Goal: Task Accomplishment & Management: Complete application form

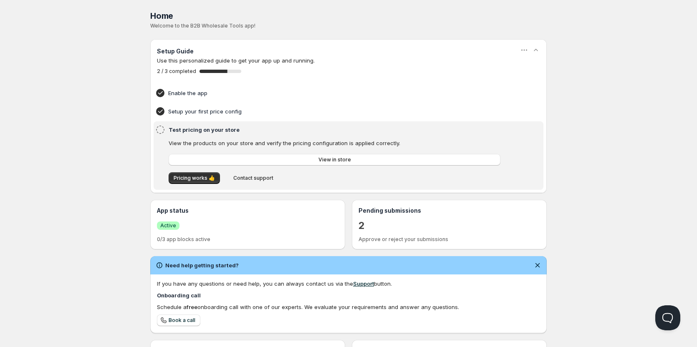
click at [166, 129] on div "Test pricing on your store View the products on your store and verify the prici…" at bounding box center [348, 156] width 387 height 62
click at [209, 178] on span "Pricing works 👍" at bounding box center [194, 178] width 41 height 7
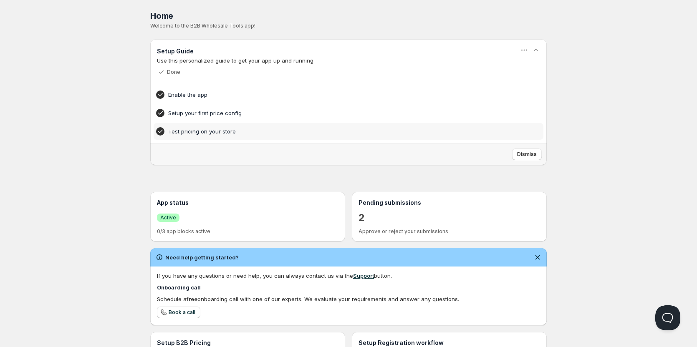
click at [213, 130] on h4 "Test pricing on your store" at bounding box center [335, 131] width 335 height 8
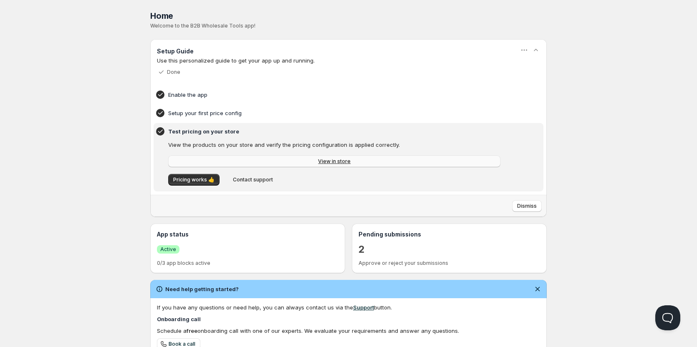
click at [302, 160] on link "View in store" at bounding box center [334, 162] width 332 height 12
click at [162, 129] on icon at bounding box center [160, 131] width 8 height 8
click at [522, 207] on span "Dismiss" at bounding box center [527, 206] width 20 height 7
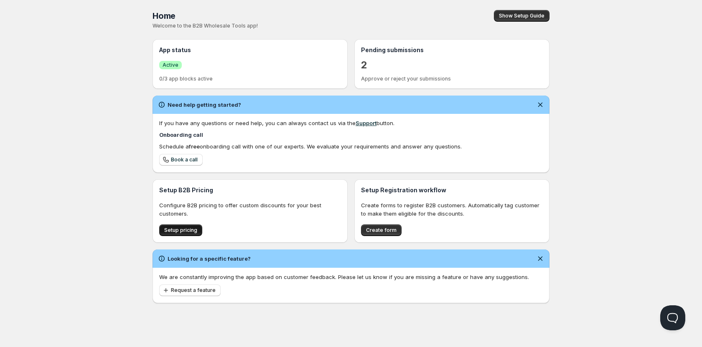
click at [195, 228] on span "Setup pricing" at bounding box center [180, 230] width 33 height 7
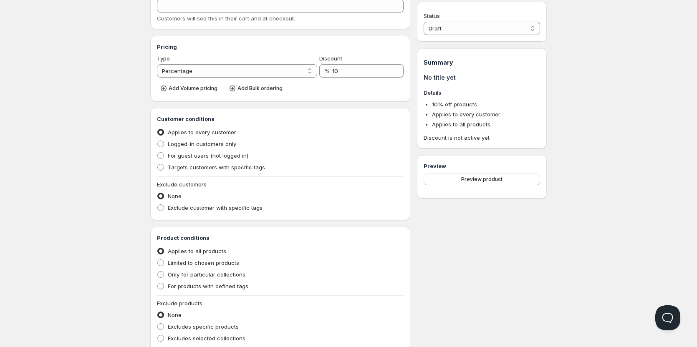
scroll to position [164, 0]
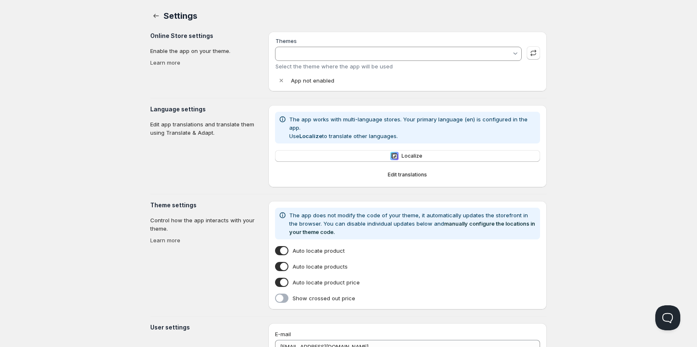
type input "Edits (21/08)"
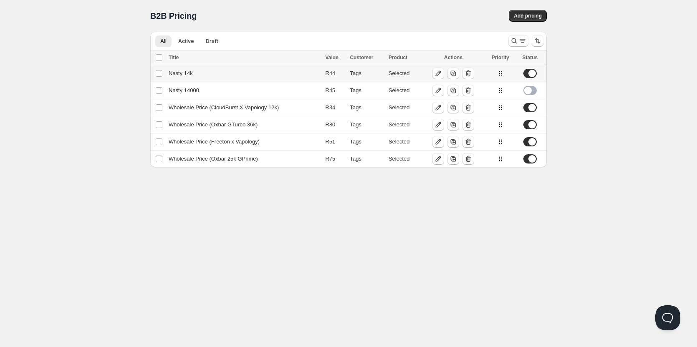
click at [398, 73] on div "Selected" at bounding box center [404, 73] width 30 height 8
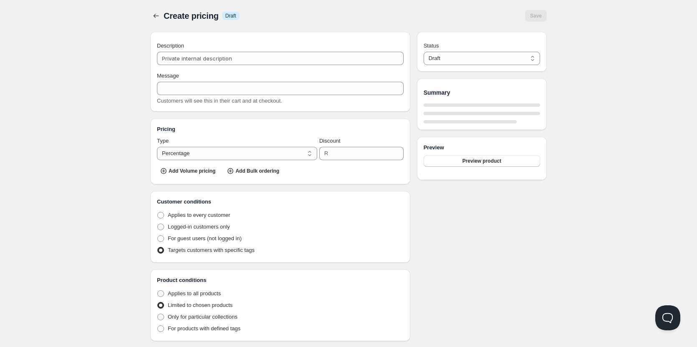
type input "Nasty 14k"
type input "Wholesale"
select select "2"
type input "44"
radio input "true"
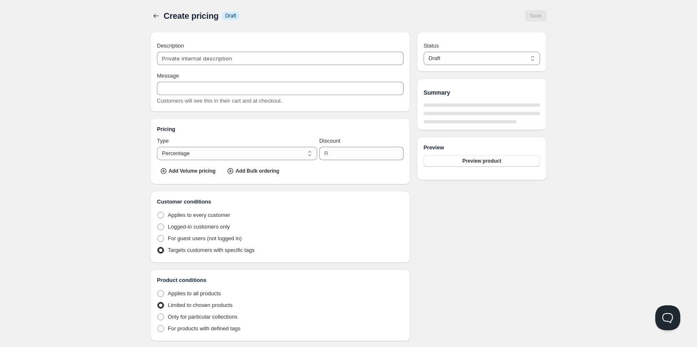
radio input "true"
checkbox input "true"
select select "1"
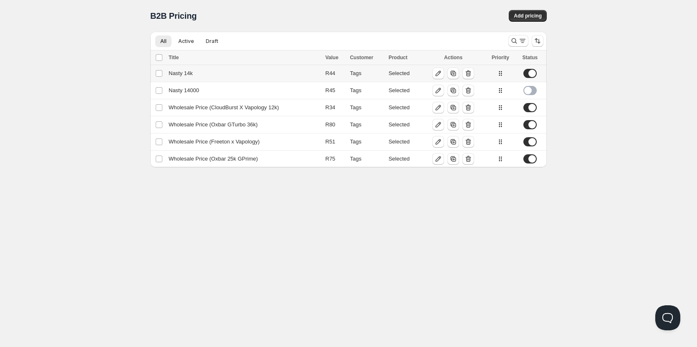
click at [183, 73] on div "Nasty 14k" at bounding box center [245, 73] width 152 height 8
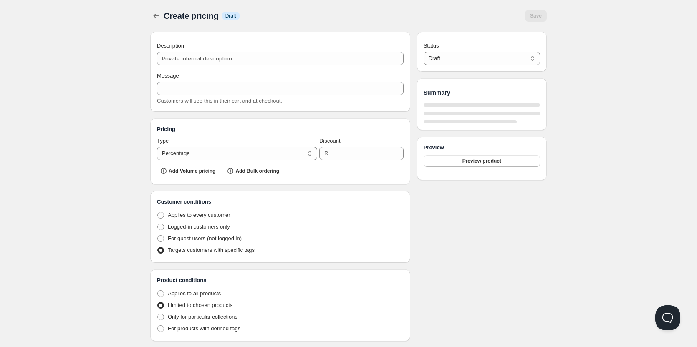
type input "Nasty 14k"
type input "Wholesale"
select select "2"
type input "44"
radio input "true"
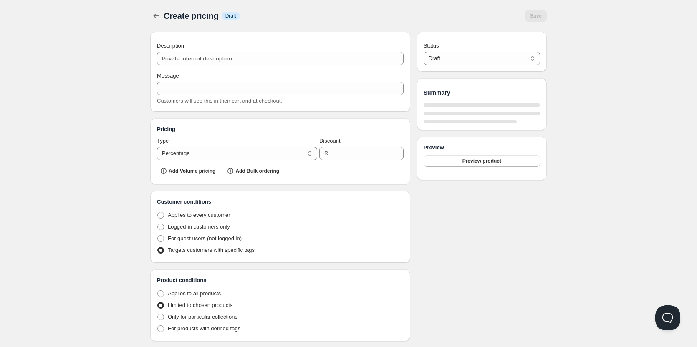
radio input "true"
checkbox input "true"
select select "1"
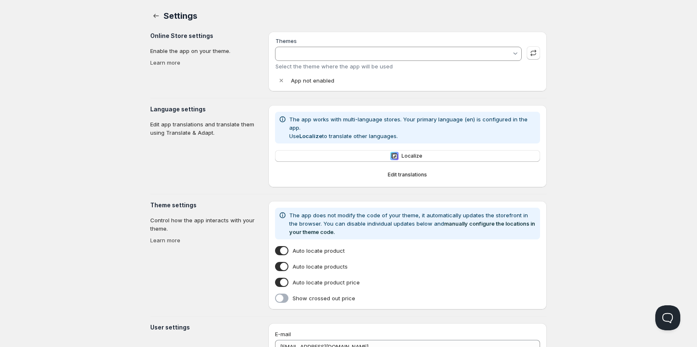
type input "Edits (21/08)"
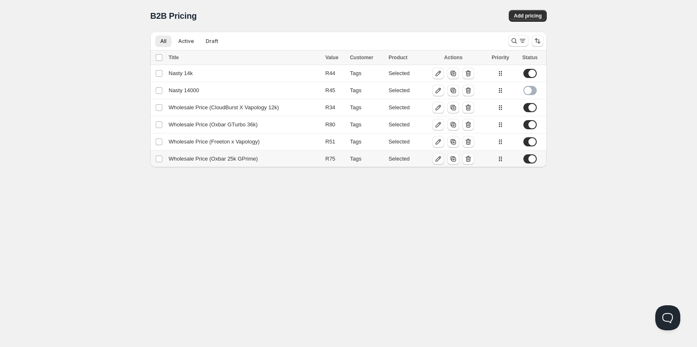
click at [438, 162] on icon "button" at bounding box center [438, 159] width 8 height 8
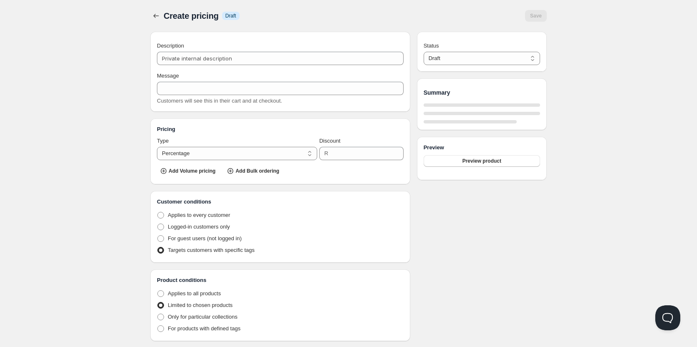
type input "Wholesale Price (Oxbar 25k GPrime)"
type input "WHOLESALE_PRICE"
select select "2"
type input "75"
radio input "true"
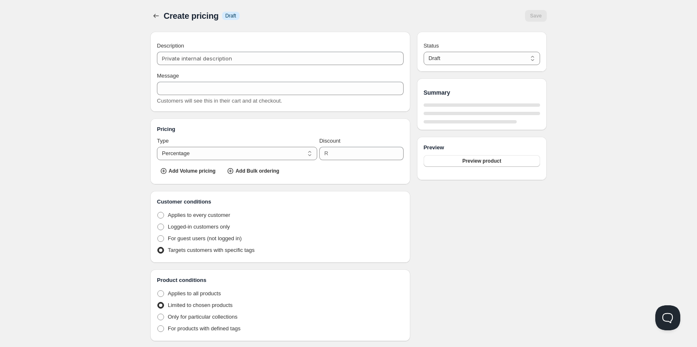
radio input "true"
select select "1"
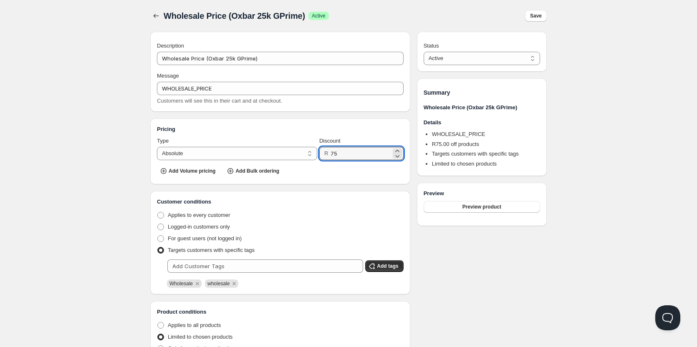
drag, startPoint x: 343, startPoint y: 154, endPoint x: 319, endPoint y: 155, distance: 24.2
click at [319, 155] on div "Type Percentage Absolute Absolute Discount R 75" at bounding box center [280, 148] width 247 height 23
click at [356, 152] on input "75" at bounding box center [361, 153] width 60 height 13
drag, startPoint x: 356, startPoint y: 152, endPoint x: 318, endPoint y: 159, distance: 38.7
click at [318, 159] on div "Type Percentage Absolute Absolute Discount R 75" at bounding box center [280, 148] width 247 height 23
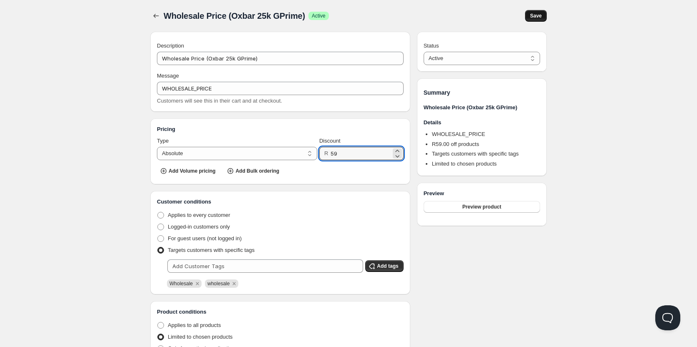
type input "59"
click at [545, 13] on button "Save" at bounding box center [536, 16] width 22 height 12
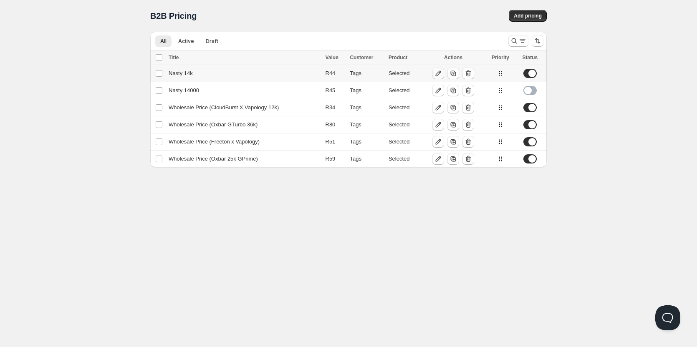
click at [440, 70] on icon "button" at bounding box center [438, 73] width 8 height 8
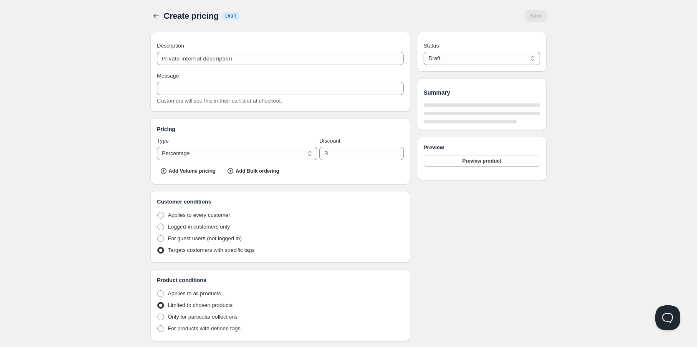
type input "Nasty 14k"
type input "Wholesale"
select select "2"
type input "44"
radio input "true"
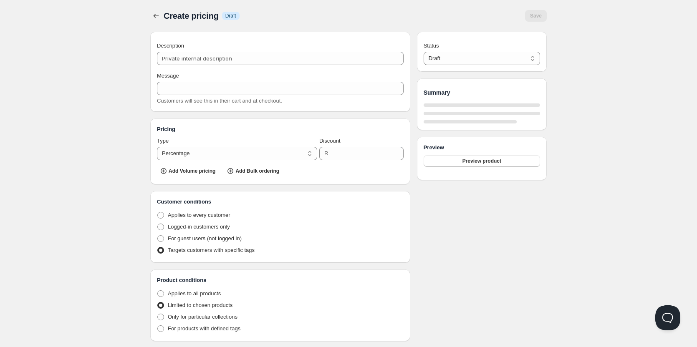
radio input "true"
checkbox input "true"
select select "1"
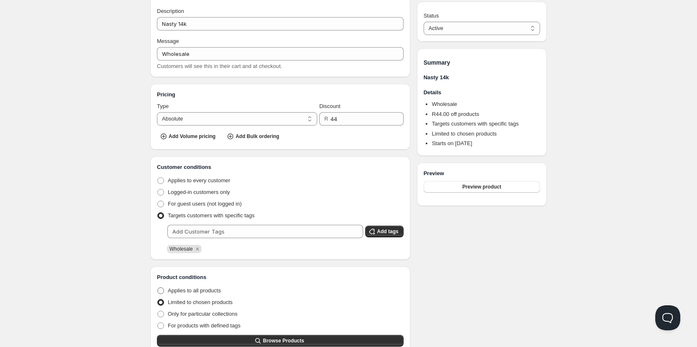
scroll to position [84, 0]
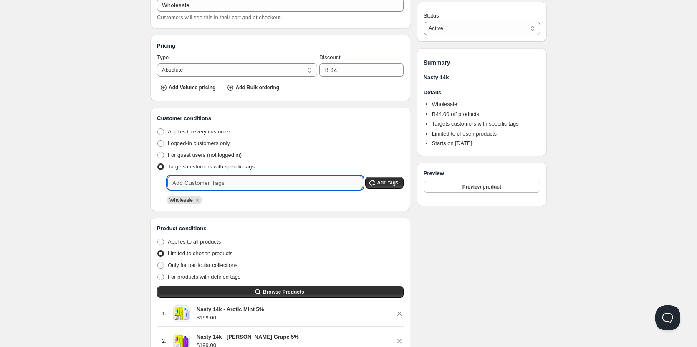
click at [259, 186] on input "text" at bounding box center [265, 182] width 196 height 13
type input "wholesale"
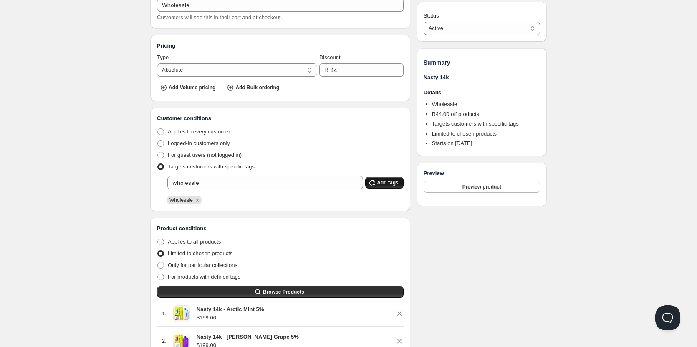
click at [390, 188] on button "Add tags" at bounding box center [384, 183] width 38 height 12
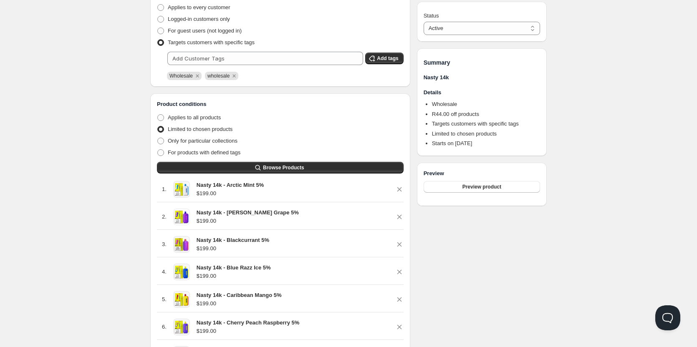
scroll to position [209, 0]
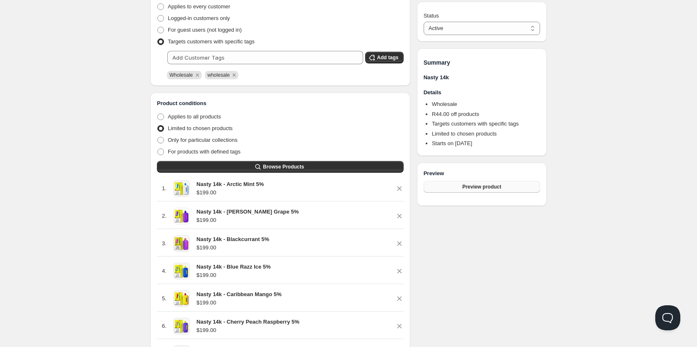
click at [475, 185] on span "Preview product" at bounding box center [482, 187] width 39 height 7
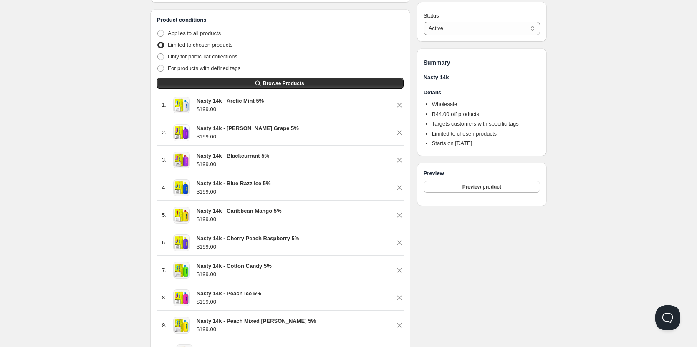
scroll to position [0, 0]
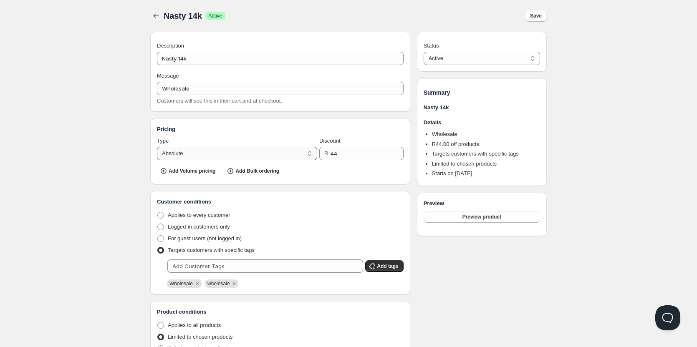
click at [297, 155] on select "Percentage Absolute" at bounding box center [237, 153] width 160 height 13
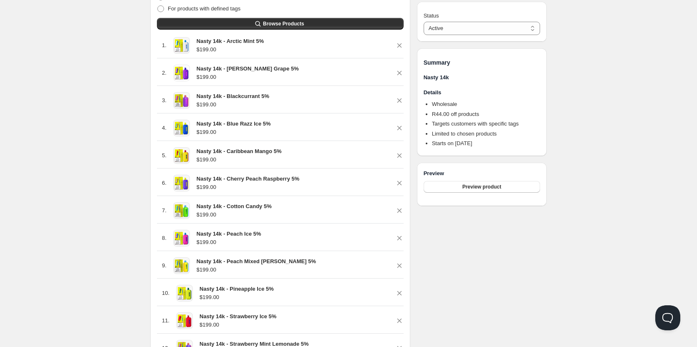
scroll to position [535, 0]
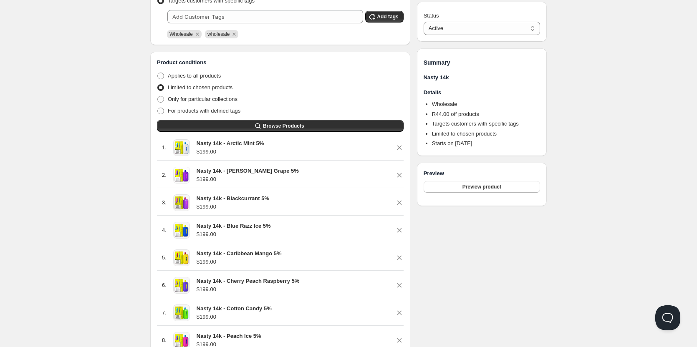
scroll to position [243, 0]
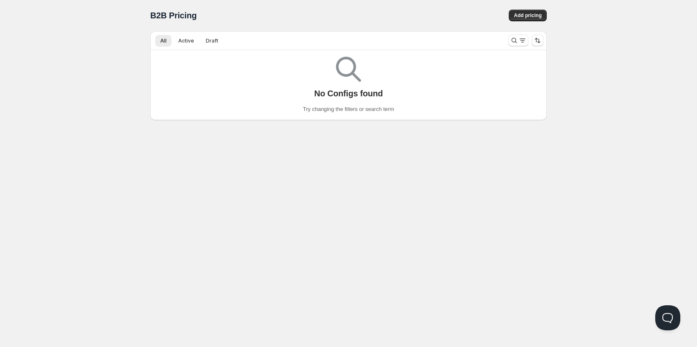
scroll to position [0, 0]
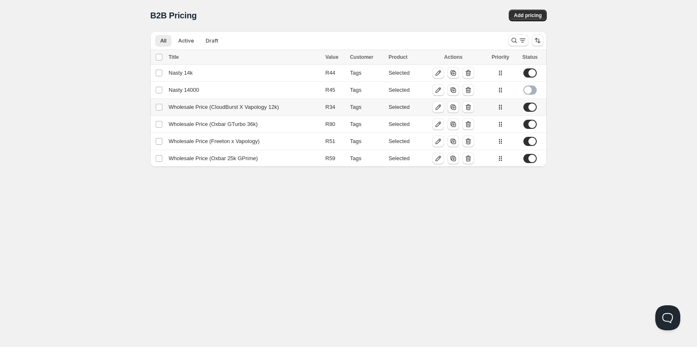
click at [210, 106] on div "Wholesale Price (CloudBurst X Vapology 12k)" at bounding box center [245, 107] width 152 height 8
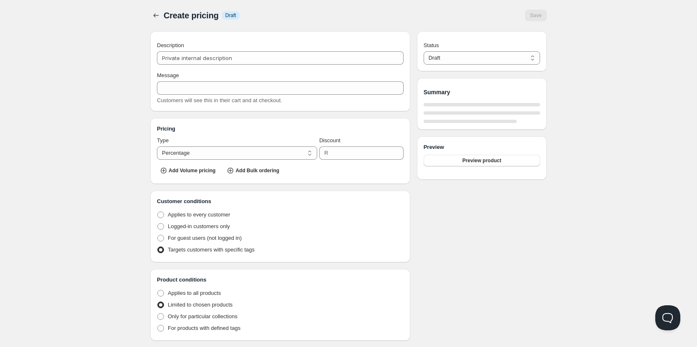
type input "Wholesale Price (CloudBurst X Vapology 12k)"
type input "WHOLESALE_PRICE"
select select "2"
type input "34"
radio input "true"
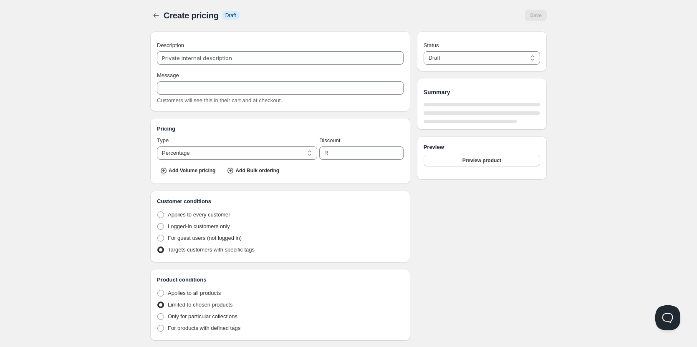
radio input "true"
select select "1"
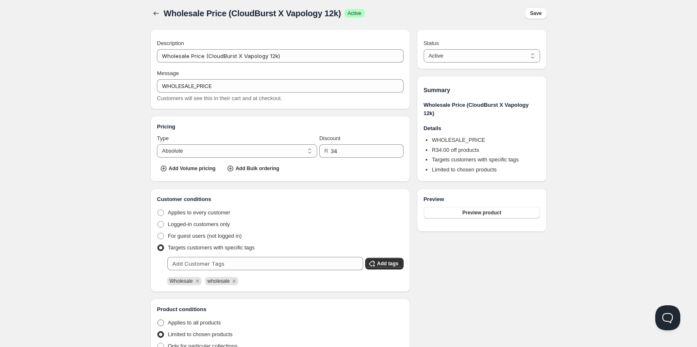
scroll to position [0, 0]
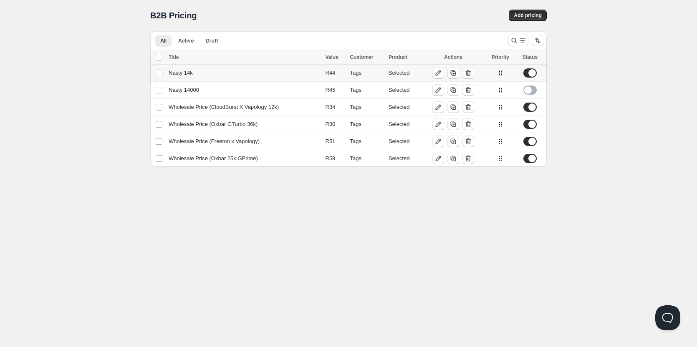
click at [186, 75] on div "Nasty 14k" at bounding box center [245, 73] width 152 height 8
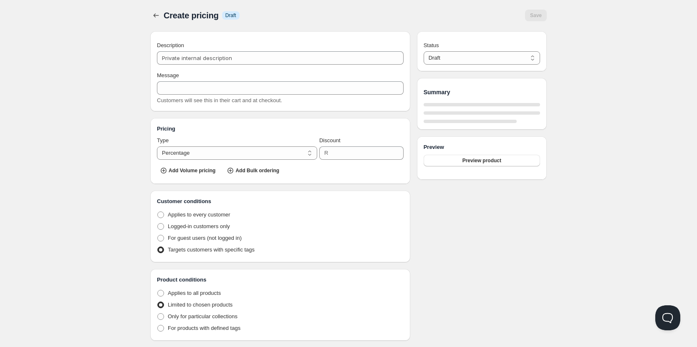
type input "Nasty 14k"
type input "Wholesale"
select select "2"
type input "44"
radio input "true"
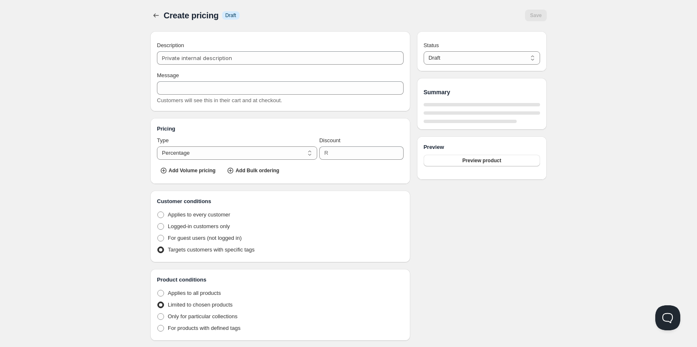
radio input "true"
checkbox input "true"
select select "1"
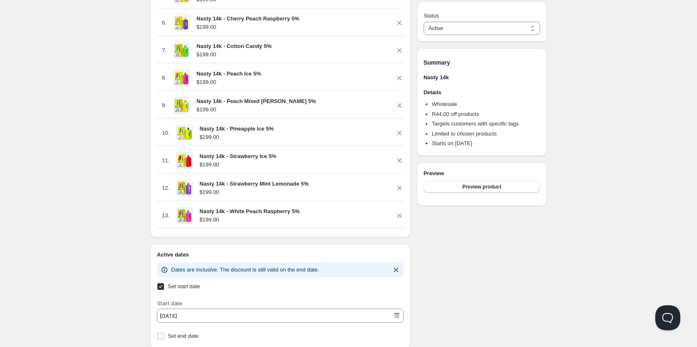
scroll to position [535, 0]
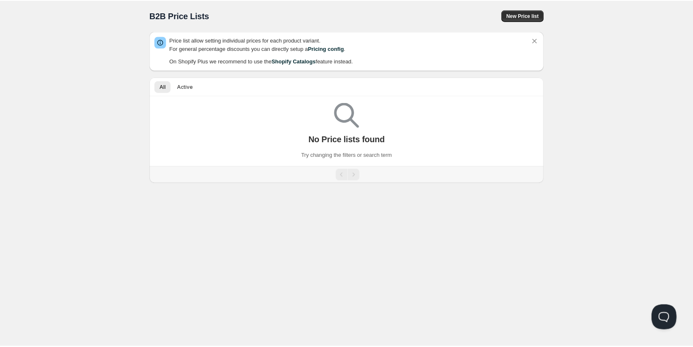
scroll to position [0, 0]
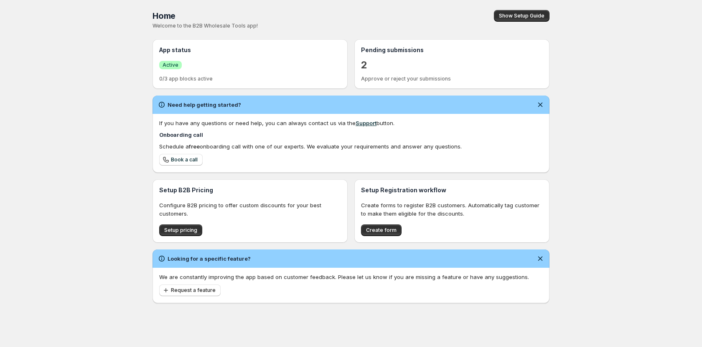
click at [395, 61] on div "2" at bounding box center [452, 65] width 182 height 15
click at [385, 79] on p "Approve or reject your submissions" at bounding box center [452, 79] width 182 height 7
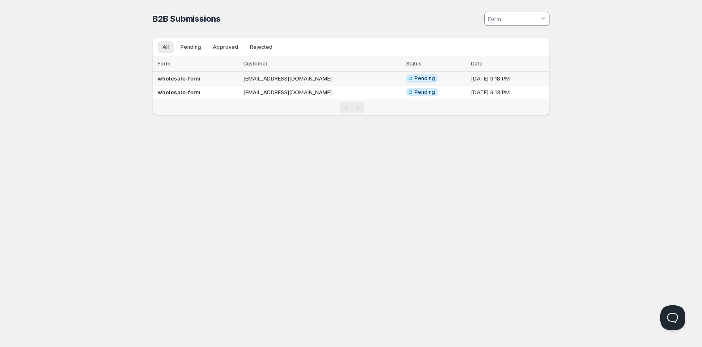
click at [414, 80] on span "Pending" at bounding box center [424, 78] width 20 height 7
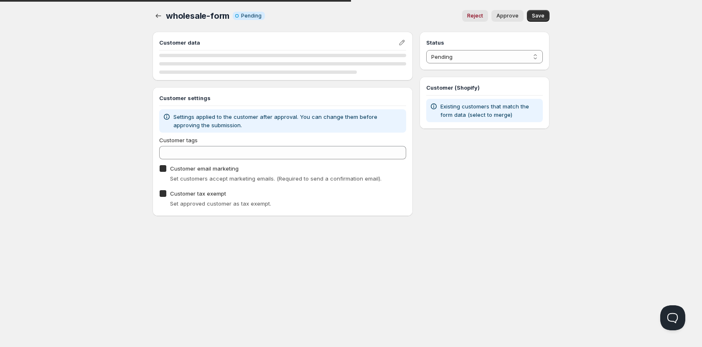
checkbox input "true"
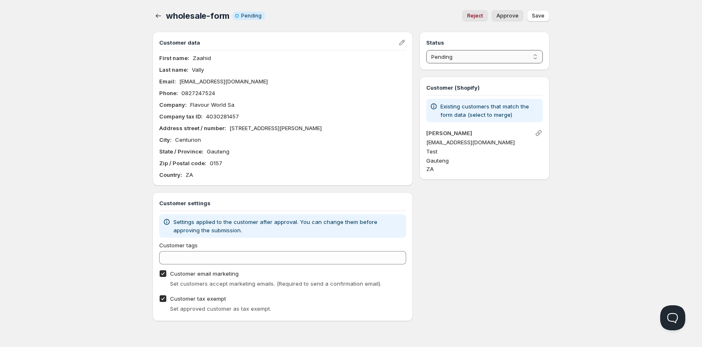
click at [469, 61] on select "Pending Approved Rejected Ignored Spam" at bounding box center [484, 56] width 117 height 13
click at [426, 50] on select "Pending Approved Rejected Ignored Spam" at bounding box center [484, 56] width 117 height 13
click at [542, 19] on span "Save" at bounding box center [538, 16] width 13 height 7
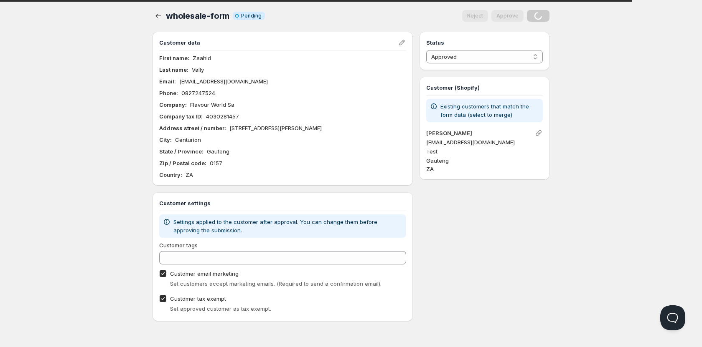
select select "0"
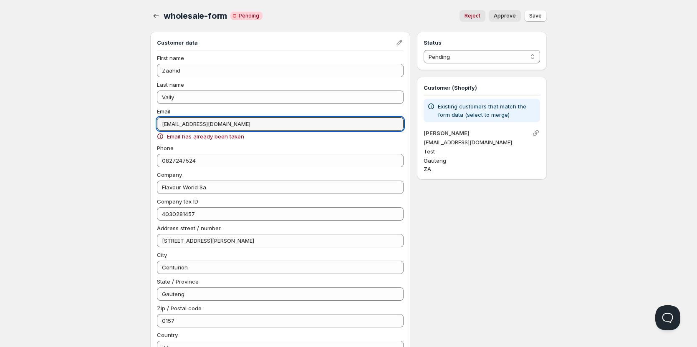
drag, startPoint x: 240, startPoint y: 124, endPoint x: 153, endPoint y: 122, distance: 86.5
click at [153, 122] on div "Customer data First name Zaahid Last name Vally Email Flavourworldsa@gmail.com …" at bounding box center [280, 196] width 260 height 329
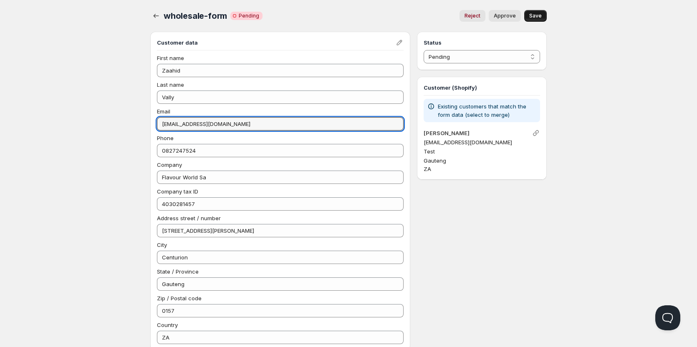
click at [539, 13] on span "Save" at bounding box center [536, 16] width 13 height 7
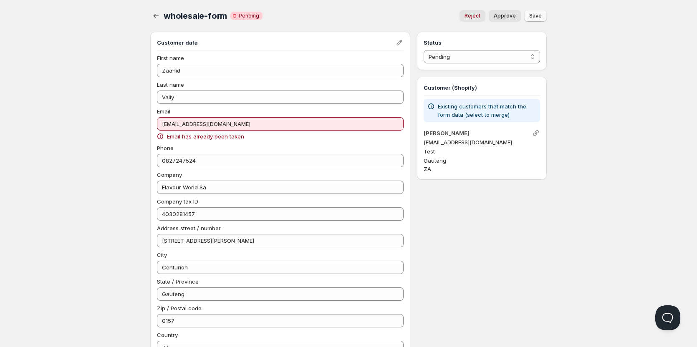
click at [558, 193] on div "Home Pricing Price lists Forms Submissions Settings Features Plans wholesale-fo…" at bounding box center [348, 259] width 697 height 518
click at [489, 117] on p "Existing customers that match the form data (select to merge)" at bounding box center [487, 110] width 99 height 17
click at [536, 134] on icon "Link" at bounding box center [536, 133] width 6 height 6
click at [483, 191] on div "Status Pending Approved Rejected Ignored Spam Pending Customer (Shopify) Existi…" at bounding box center [482, 264] width 130 height 465
click at [526, 59] on select "Pending Approved Rejected Ignored Spam" at bounding box center [482, 56] width 117 height 13
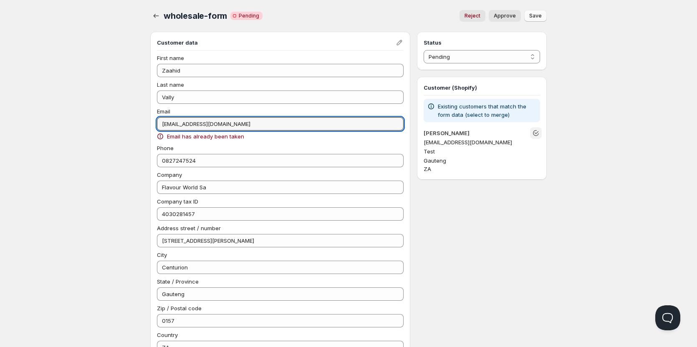
drag, startPoint x: 277, startPoint y: 127, endPoint x: 114, endPoint y: 118, distance: 162.7
click at [114, 118] on div "Home Pricing Price lists Forms Submissions Settings Features Plans wholesale-fo…" at bounding box center [348, 259] width 697 height 518
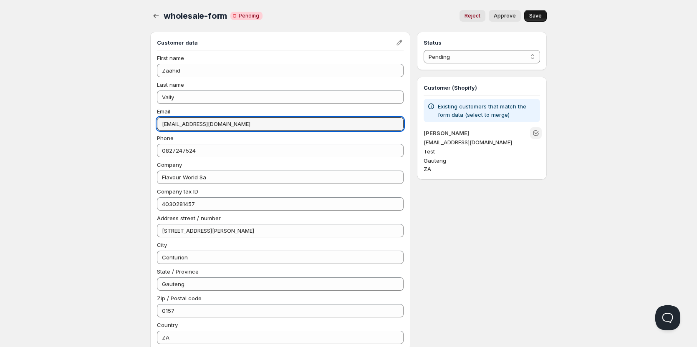
type input "flavourworldsa@gmail.com"
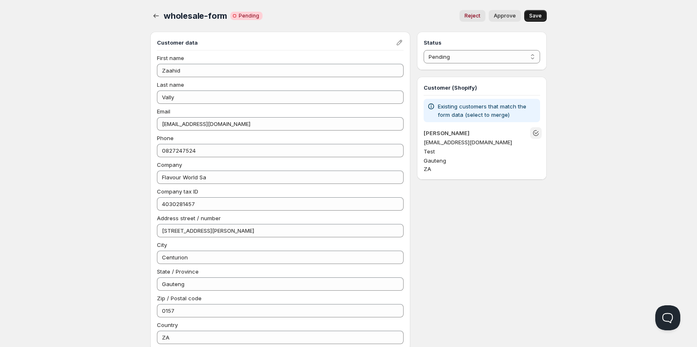
click at [492, 234] on div "Status Pending Approved Rejected Ignored Spam Pending Customer (Shopify) Existi…" at bounding box center [482, 259] width 130 height 455
click at [535, 130] on icon "Unlink" at bounding box center [536, 133] width 8 height 8
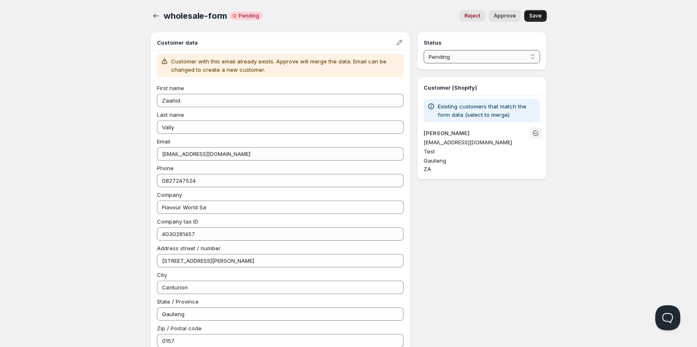
click at [505, 56] on select "Pending Approved Rejected Ignored Spam" at bounding box center [482, 56] width 117 height 13
click at [424, 50] on select "Pending Approved Rejected Ignored Spam" at bounding box center [482, 56] width 117 height 13
click at [544, 13] on button "Save" at bounding box center [536, 16] width 23 height 12
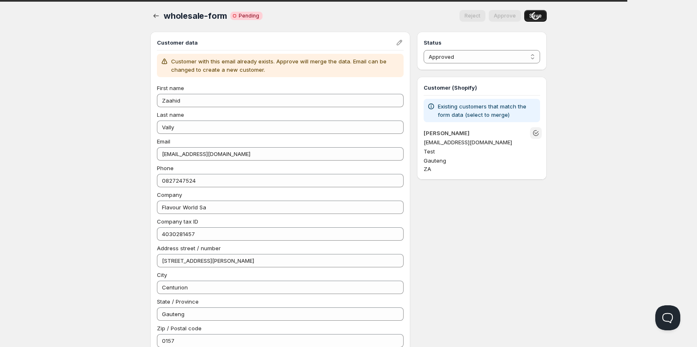
select select "0"
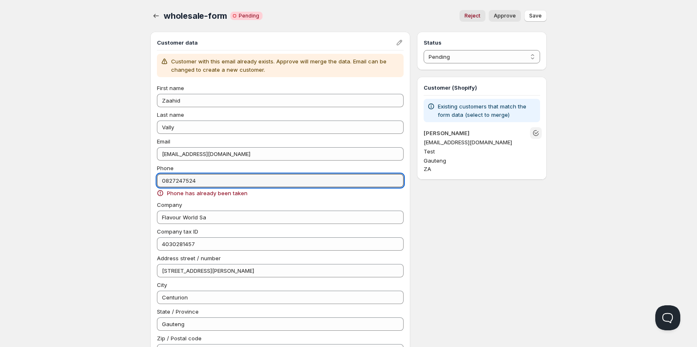
drag, startPoint x: 200, startPoint y: 181, endPoint x: 147, endPoint y: 181, distance: 53.5
click at [147, 181] on div "wholesale-form. This page is ready wholesale-form Critical Incomplete Pending R…" at bounding box center [348, 263] width 417 height 527
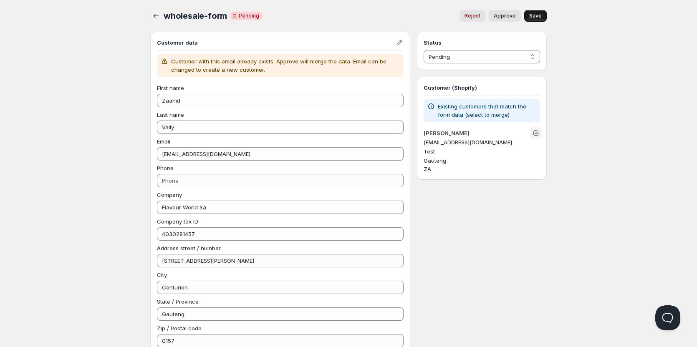
click at [537, 17] on span "Save" at bounding box center [536, 16] width 13 height 7
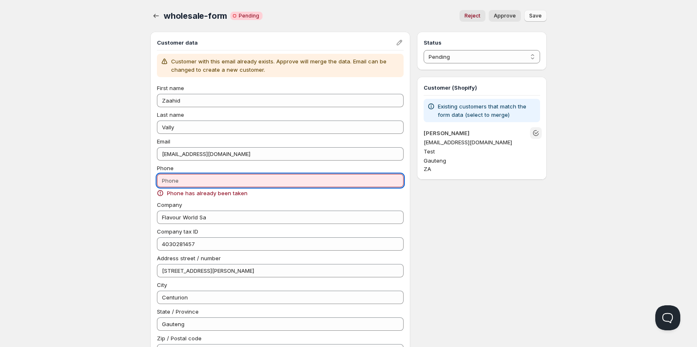
click at [206, 181] on input "Phone" at bounding box center [280, 180] width 247 height 13
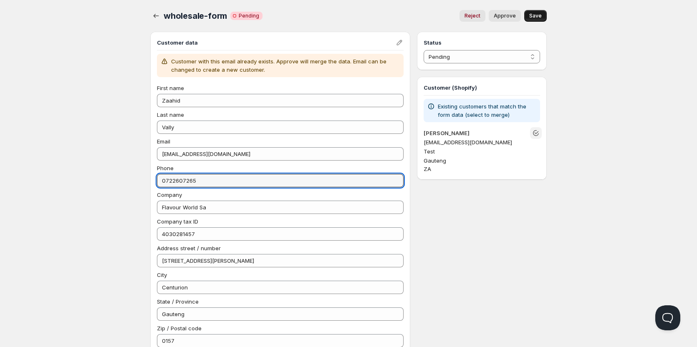
type input "0722607265"
click at [539, 18] on span "Save" at bounding box center [536, 16] width 13 height 7
